Goal: Find specific page/section

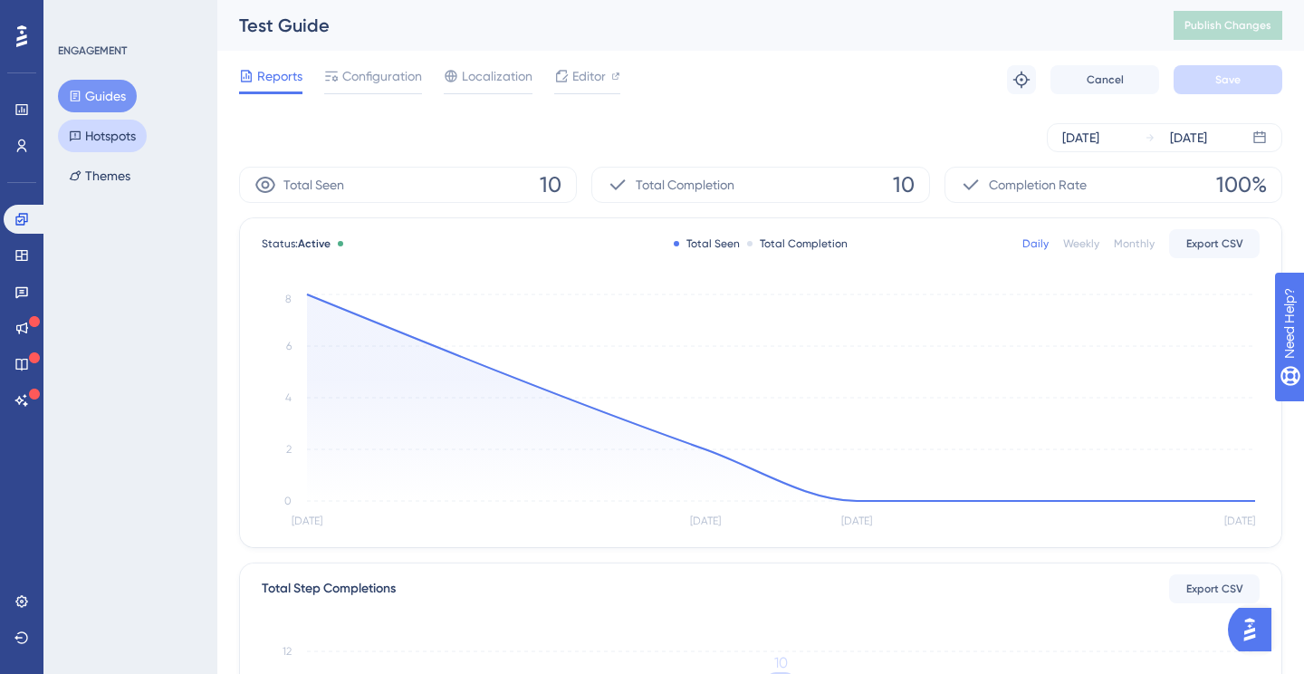
click at [126, 137] on button "Hotspots" at bounding box center [102, 136] width 89 height 33
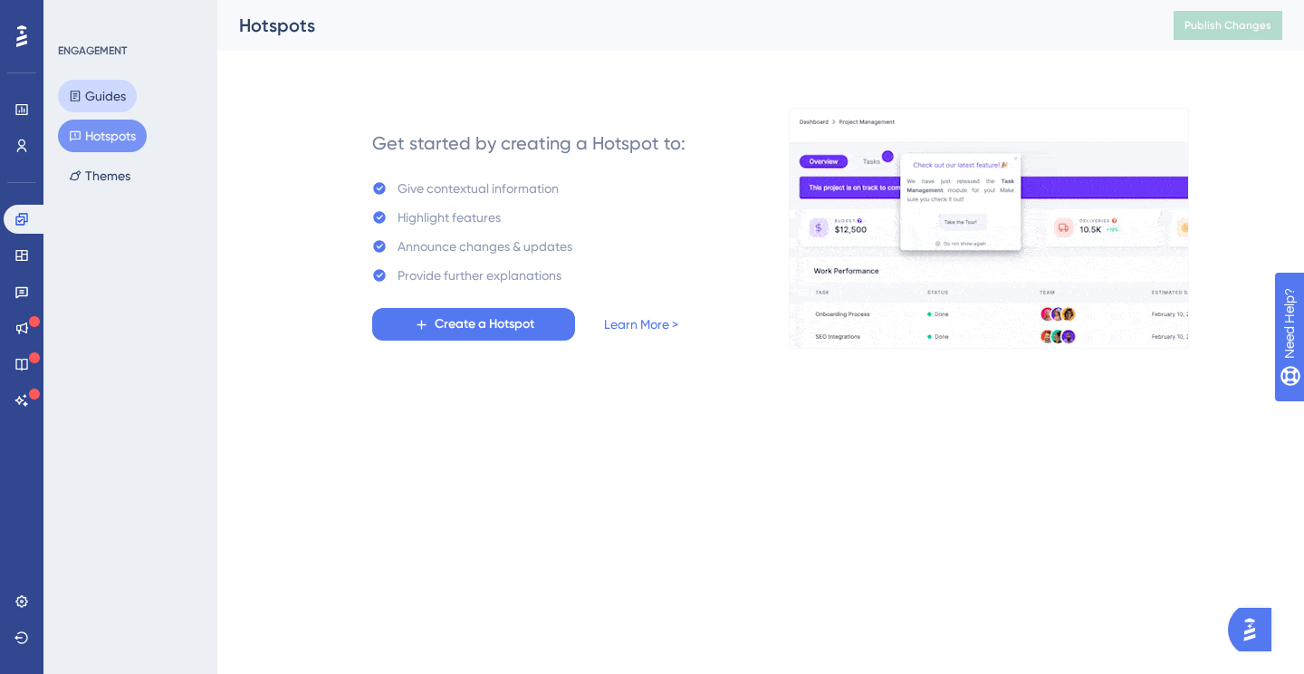
click at [111, 103] on button "Guides" at bounding box center [97, 96] width 79 height 33
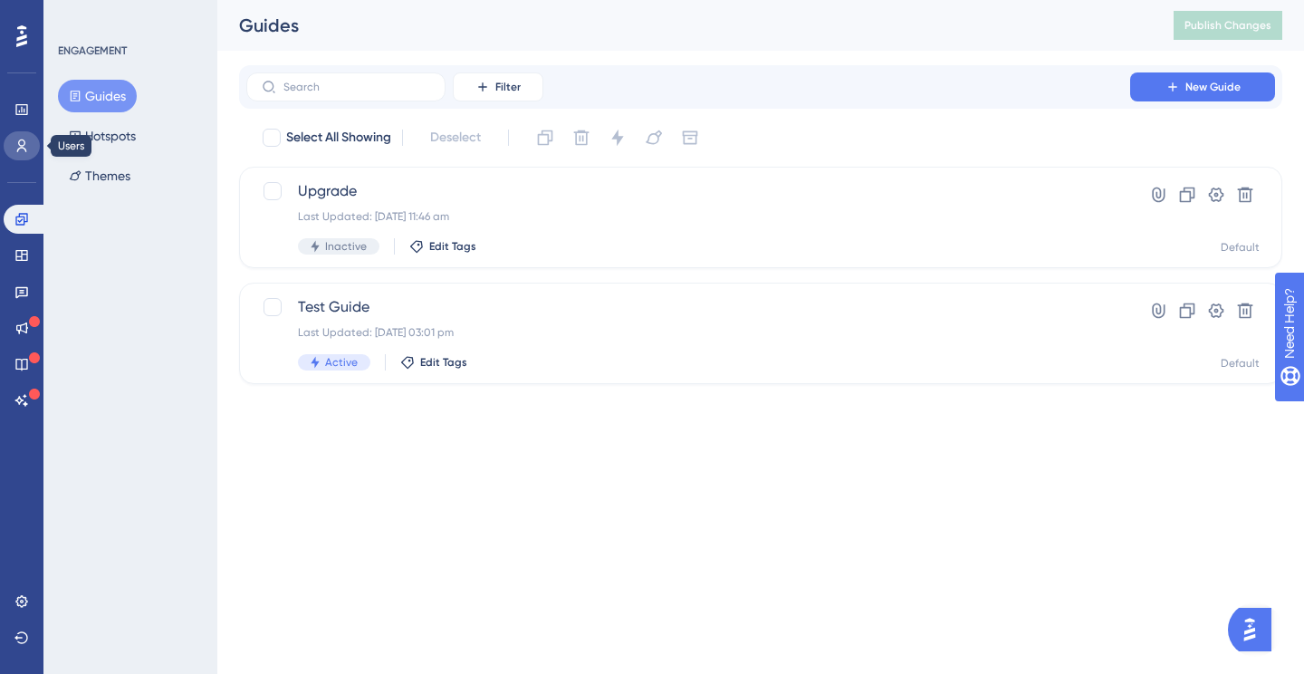
click at [28, 145] on icon at bounding box center [21, 146] width 14 height 14
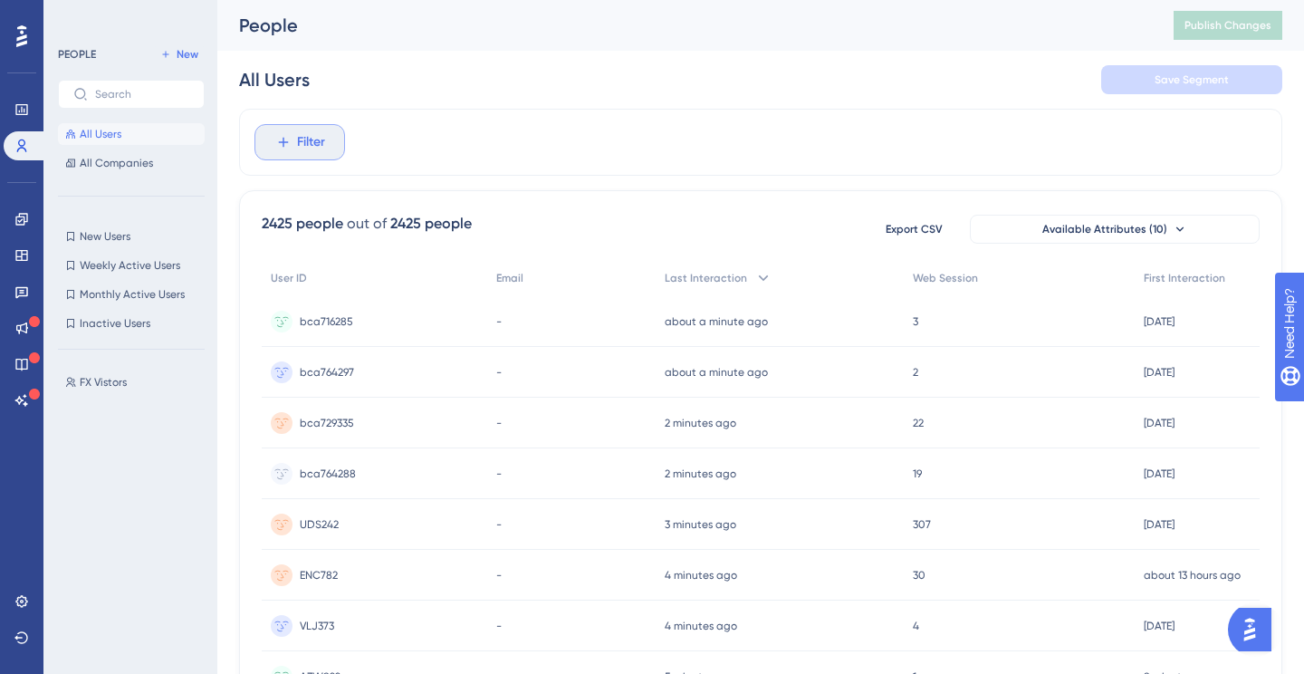
click at [341, 140] on button "Filter" at bounding box center [300, 142] width 91 height 36
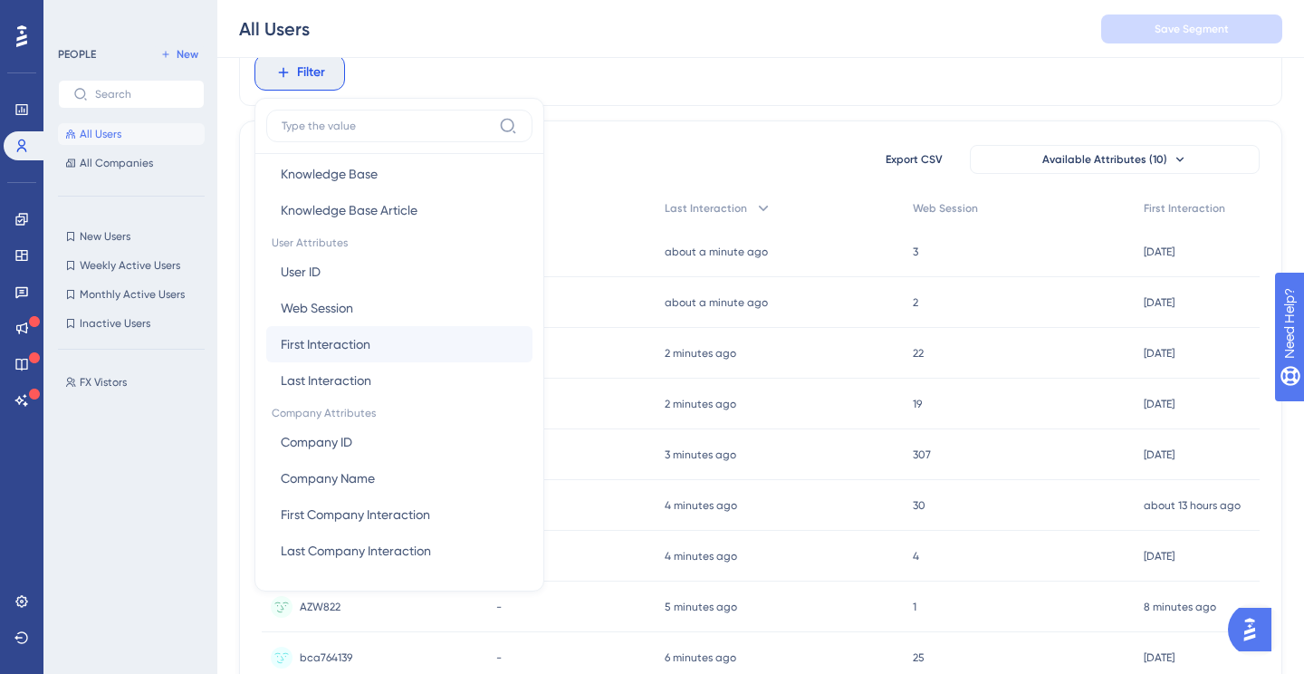
scroll to position [91, 0]
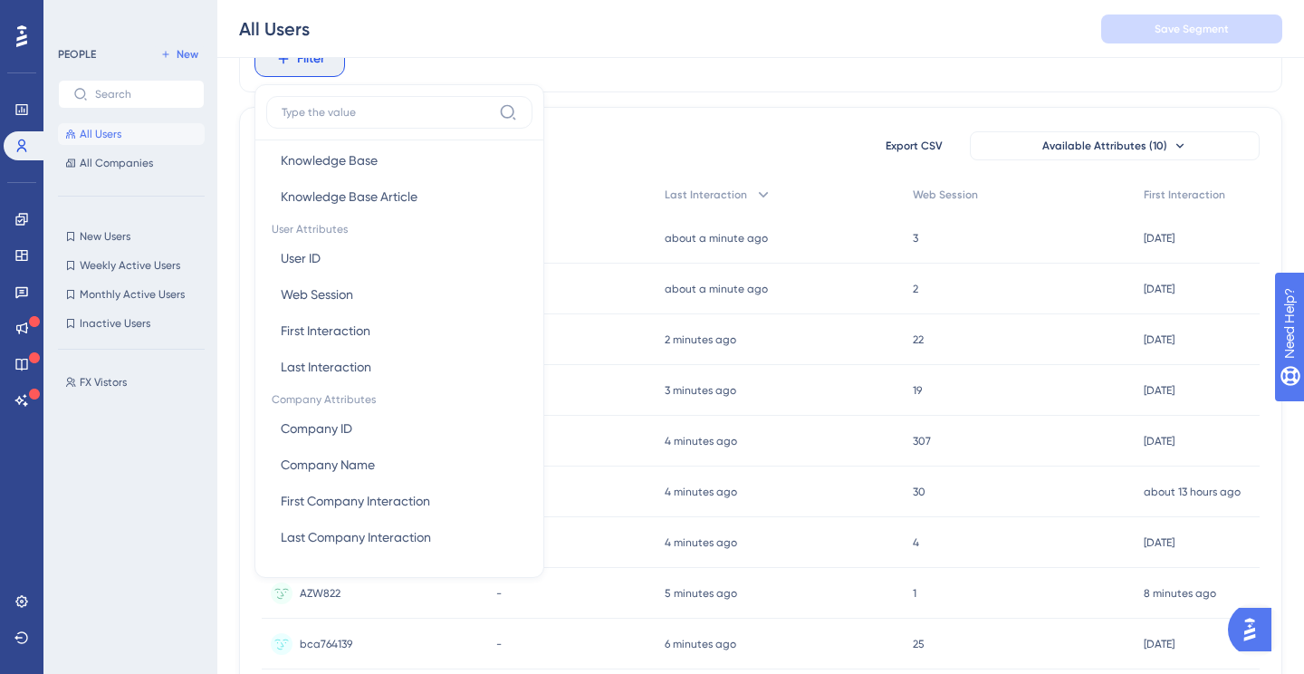
click at [110, 447] on div "FX Vistors FX Vistors" at bounding box center [137, 502] width 158 height 277
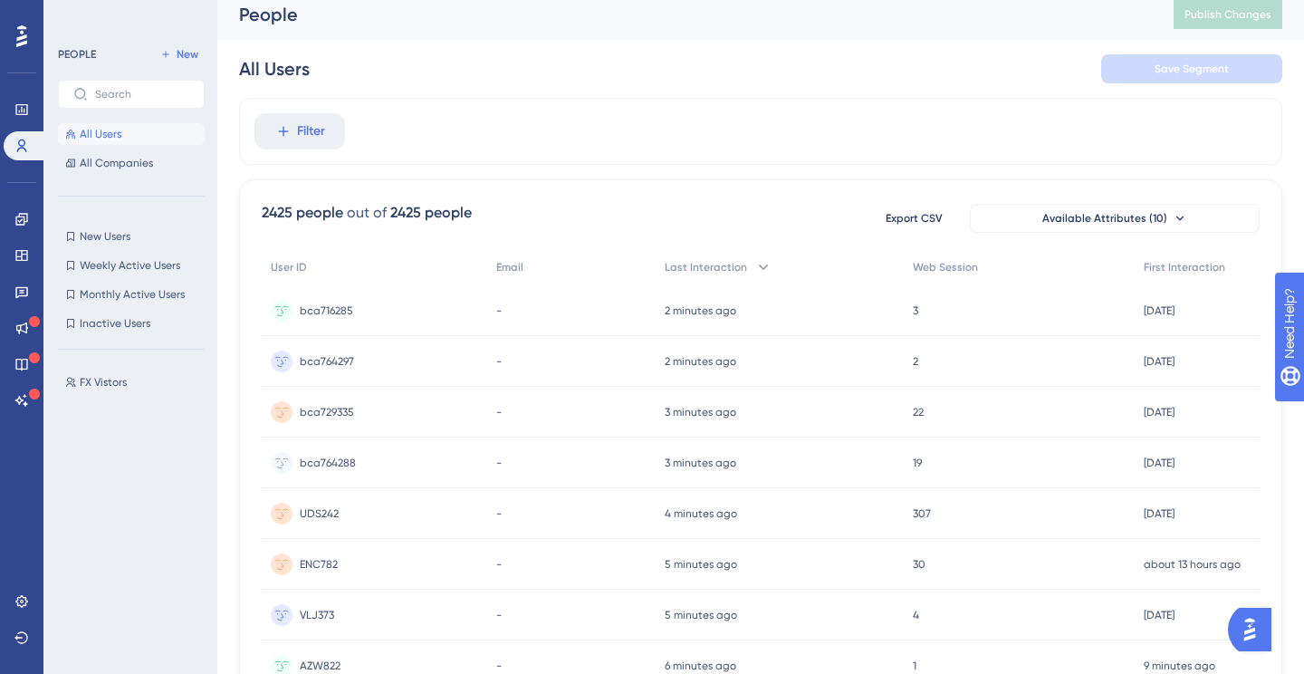
scroll to position [0, 0]
